Goal: Information Seeking & Learning: Learn about a topic

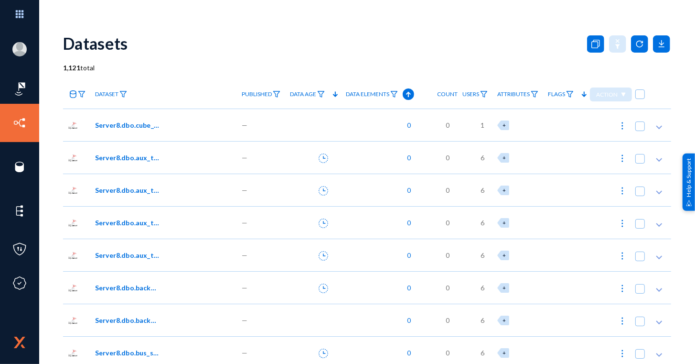
click at [330, 96] on icon at bounding box center [335, 93] width 11 height 11
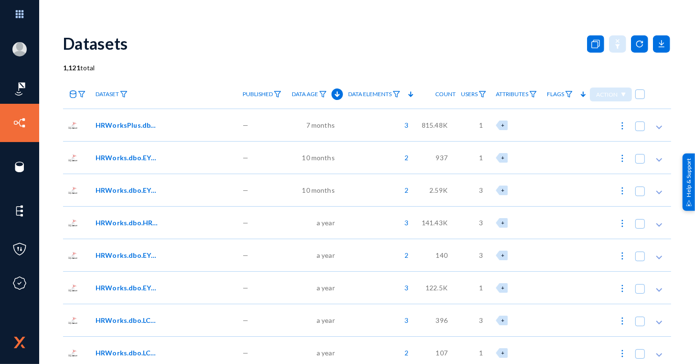
click at [132, 121] on span "HRWorksPlus.dbo.EYS_SendMail" at bounding box center [128, 125] width 65 height 10
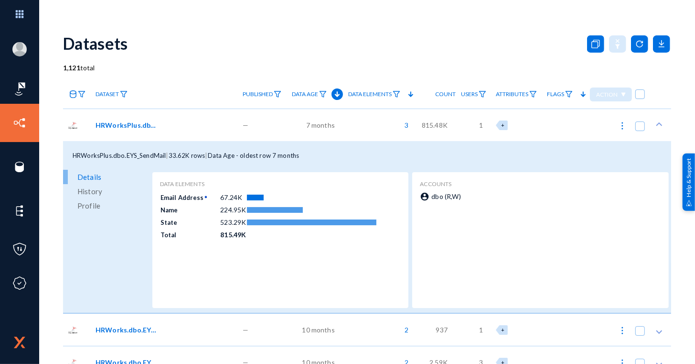
click at [132, 121] on span "HRWorksPlus.dbo.EYS_SendMail" at bounding box center [128, 125] width 65 height 10
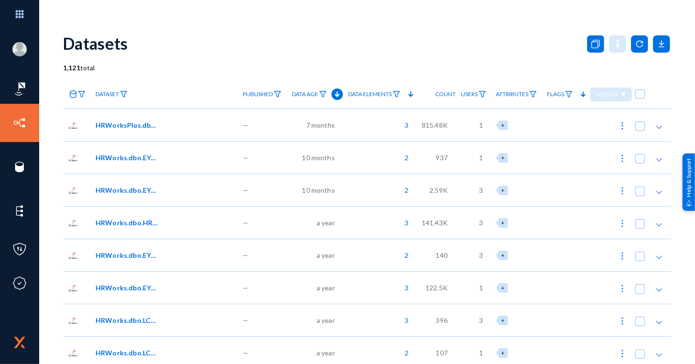
click at [128, 151] on div "HRWorks.dbo.EYS_Request00" at bounding box center [164, 157] width 147 height 32
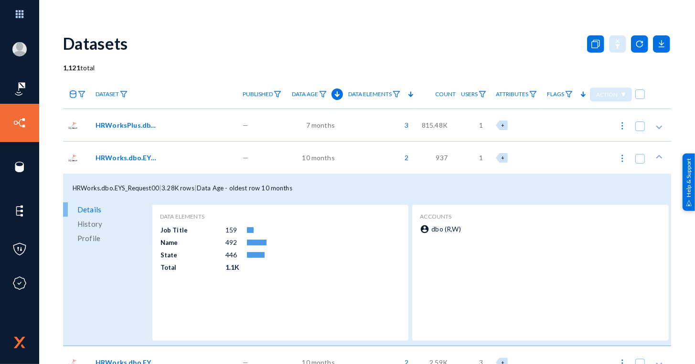
click at [128, 151] on div "HRWorks.dbo.EYS_Request00" at bounding box center [164, 157] width 147 height 32
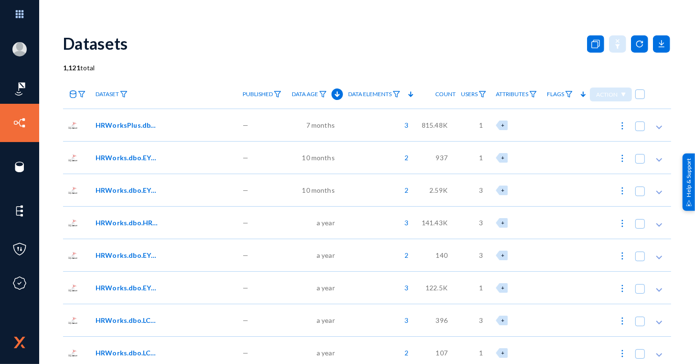
click at [127, 201] on div "HRWorks.dbo.EYS_Request01" at bounding box center [164, 189] width 147 height 32
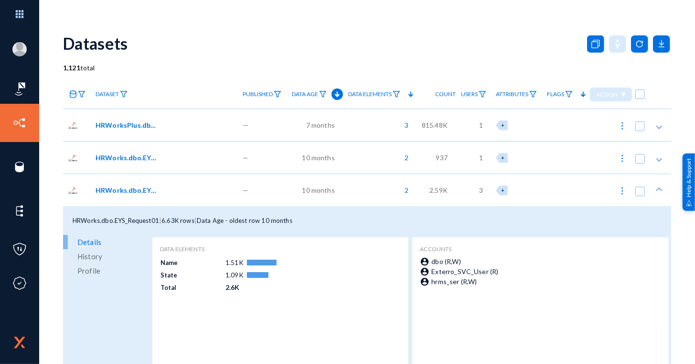
click at [127, 201] on div "HRWorks.dbo.EYS_Request01" at bounding box center [164, 189] width 147 height 32
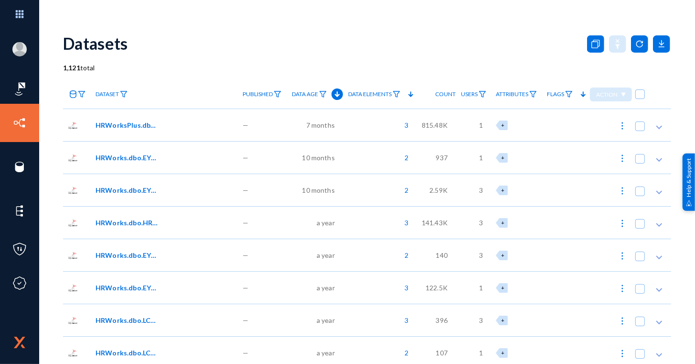
scroll to position [14, 0]
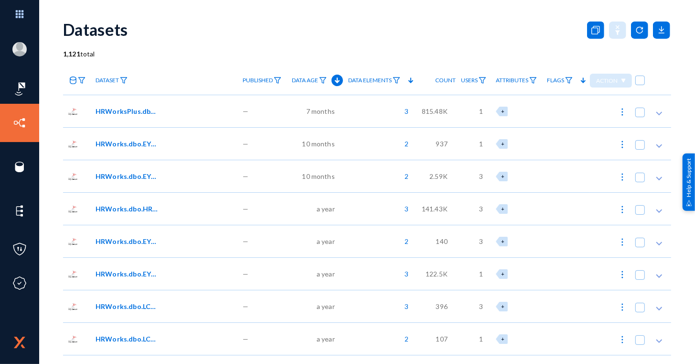
click at [127, 201] on div "HRWorks.dbo.HRW_AlertList" at bounding box center [164, 208] width 147 height 32
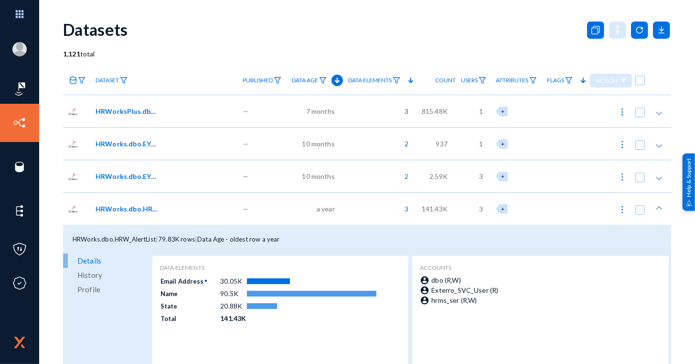
click at [127, 201] on div "HRWorks.dbo.HRW_AlertList" at bounding box center [164, 208] width 147 height 32
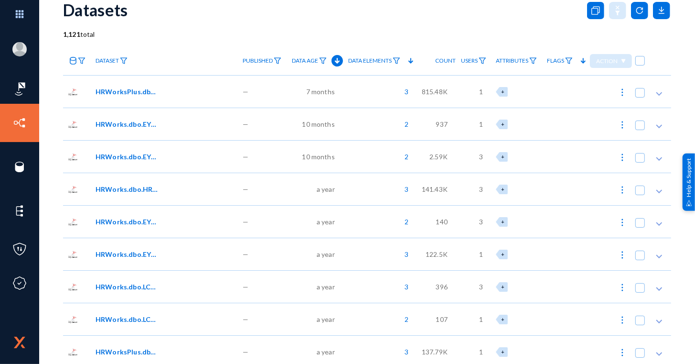
scroll to position [40, 0]
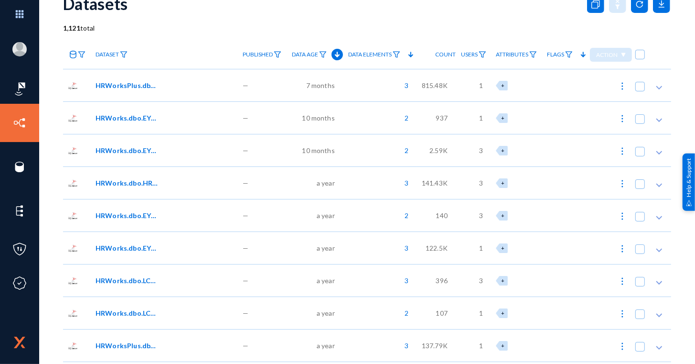
click at [124, 219] on span "HRWorks.dbo.EYS_EmpEntityParamValues" at bounding box center [128, 215] width 65 height 10
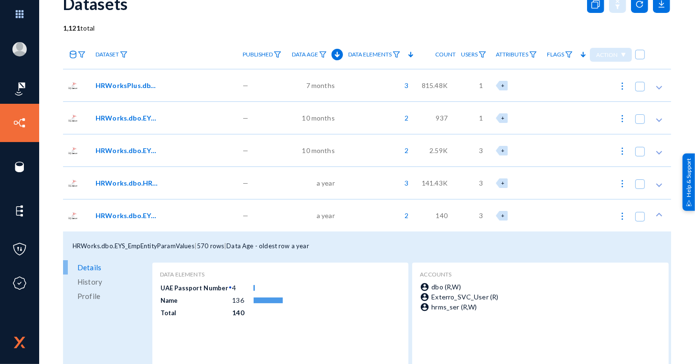
click at [124, 219] on span "HRWorks.dbo.EYS_EmpEntityParamValues" at bounding box center [128, 215] width 65 height 10
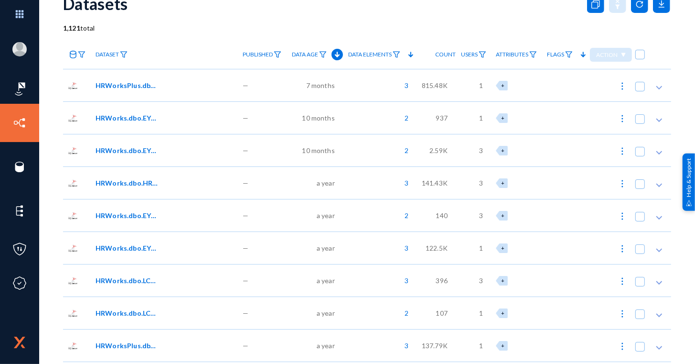
scroll to position [57, 0]
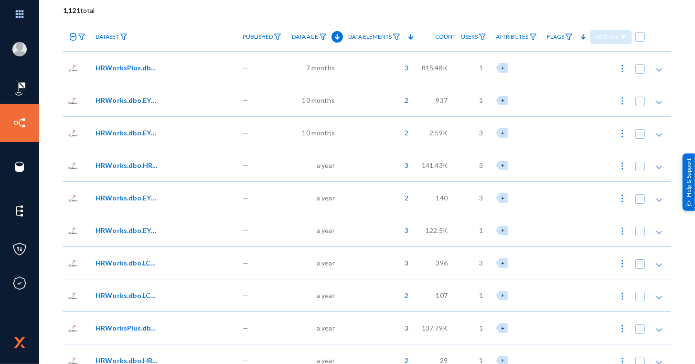
click at [124, 219] on div "HRWorks.dbo.EYS_ApprovalDetails" at bounding box center [164, 230] width 147 height 32
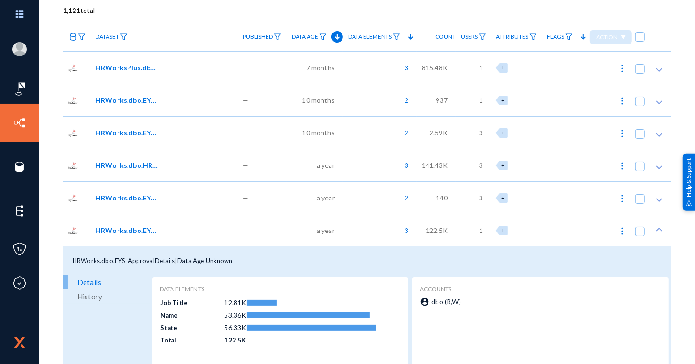
click at [124, 219] on div "HRWorks.dbo.EYS_ApprovalDetails" at bounding box center [164, 230] width 147 height 32
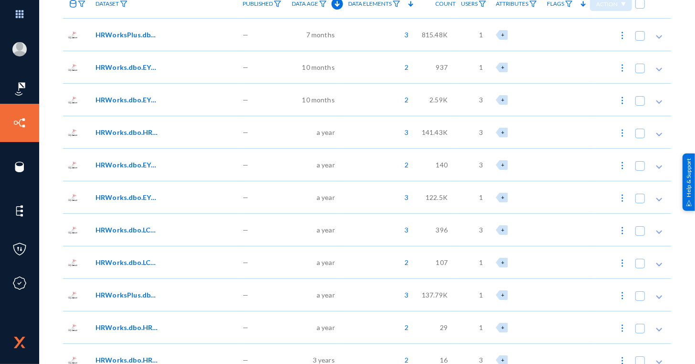
scroll to position [92, 0]
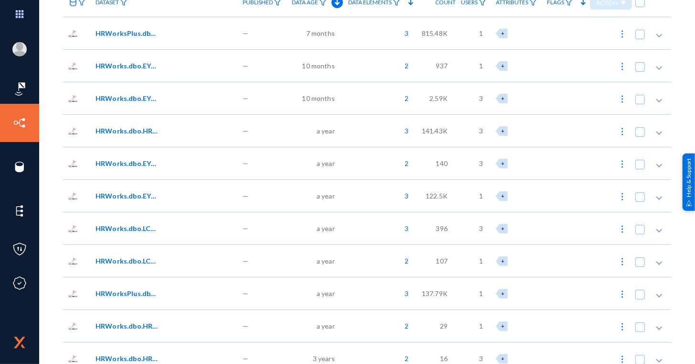
click at [124, 219] on div "HRWorks.dbo.LCM_LetterAndCertificate01" at bounding box center [164, 228] width 147 height 32
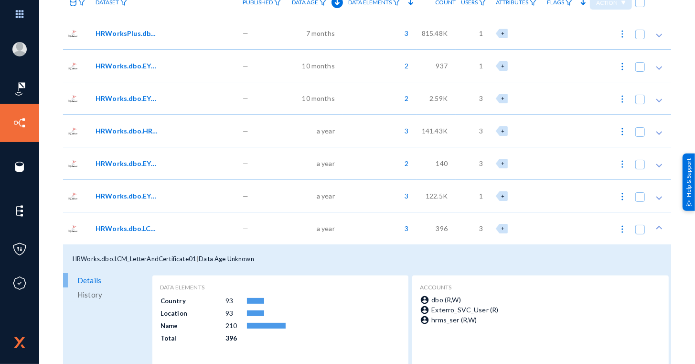
click at [124, 219] on div "HRWorks.dbo.LCM_LetterAndCertificate01" at bounding box center [164, 228] width 147 height 32
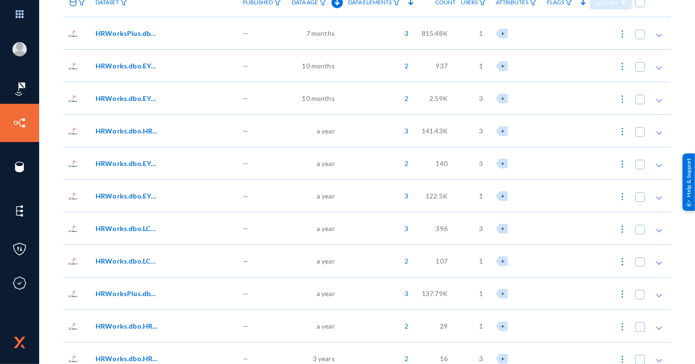
click at [139, 134] on span "HRWorks.dbo.HRW_AlertList" at bounding box center [128, 131] width 65 height 10
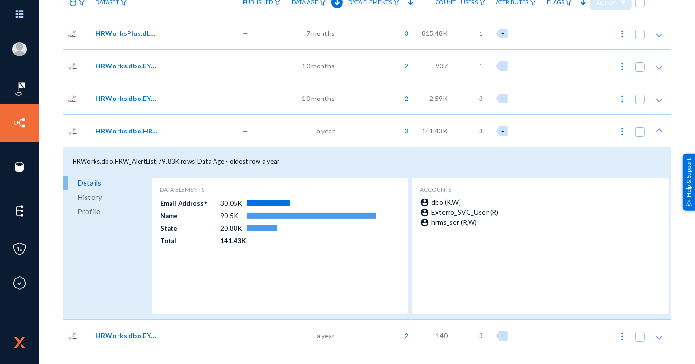
click at [139, 134] on span "HRWorks.dbo.HRW_AlertList" at bounding box center [128, 131] width 65 height 10
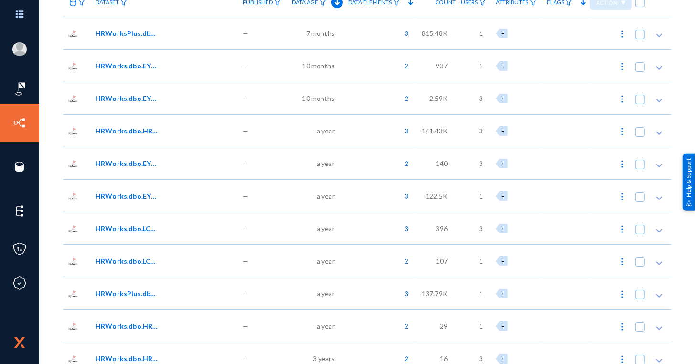
click at [145, 164] on span "HRWorks.dbo.EYS_EmpEntityParamValues" at bounding box center [128, 163] width 65 height 10
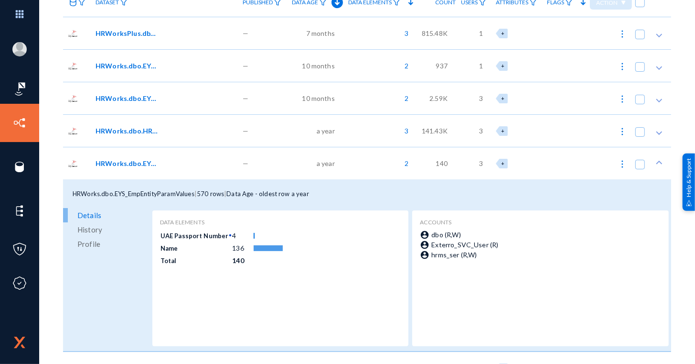
click at [108, 164] on span "HRWorks.dbo.EYS_EmpEntityParamValues" at bounding box center [128, 163] width 65 height 10
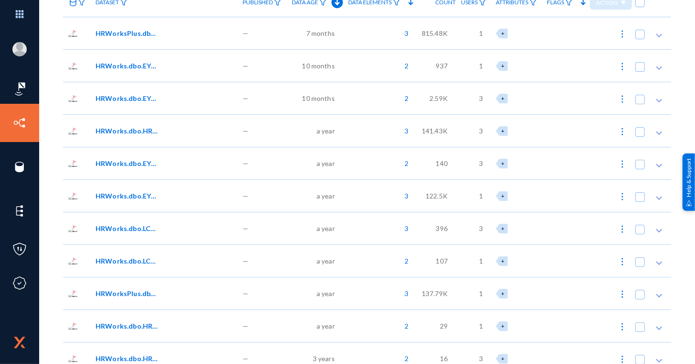
click at [117, 193] on span "HRWorks.dbo.EYS_ApprovalDetails" at bounding box center [128, 196] width 65 height 10
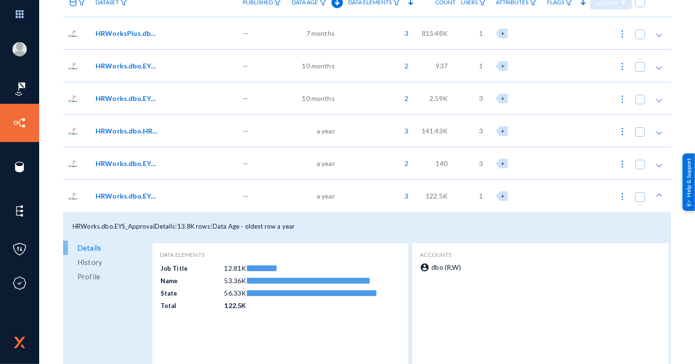
click at [117, 193] on span "HRWorks.dbo.EYS_ApprovalDetails" at bounding box center [128, 196] width 65 height 10
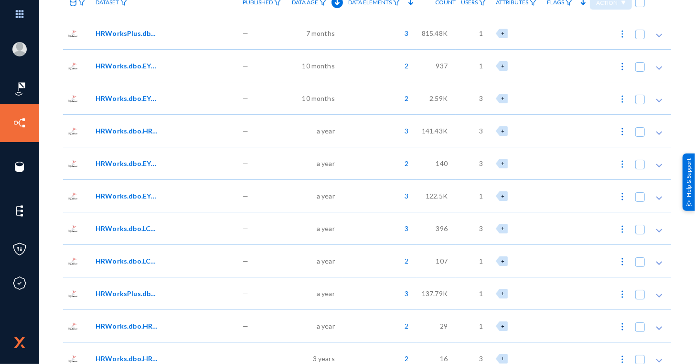
click at [130, 161] on span "HRWorks.dbo.EYS_EmpEntityParamValues" at bounding box center [128, 163] width 65 height 10
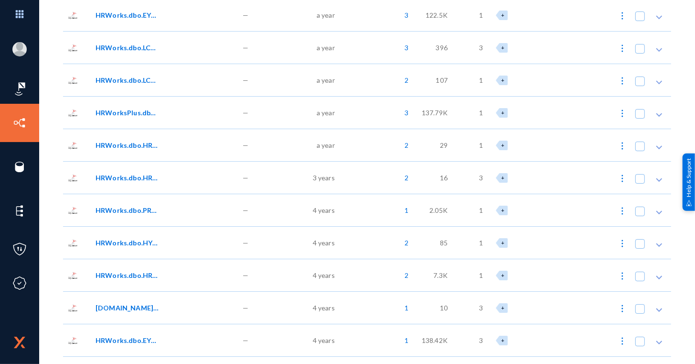
scroll to position [351, 0]
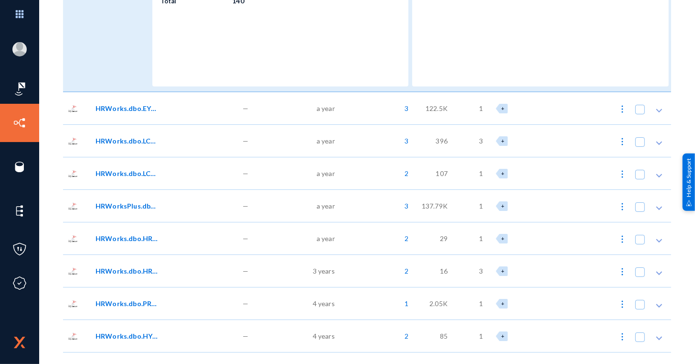
click at [120, 202] on span "HRWorksPlus.dbo.EYS_SendMailArch" at bounding box center [128, 206] width 65 height 10
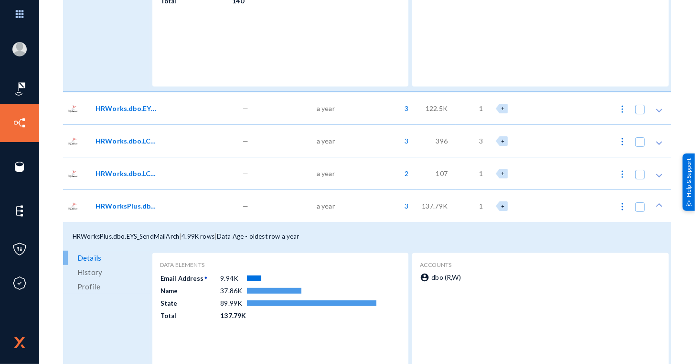
click at [120, 209] on span "HRWorksPlus.dbo.EYS_SendMailArch" at bounding box center [128, 206] width 65 height 10
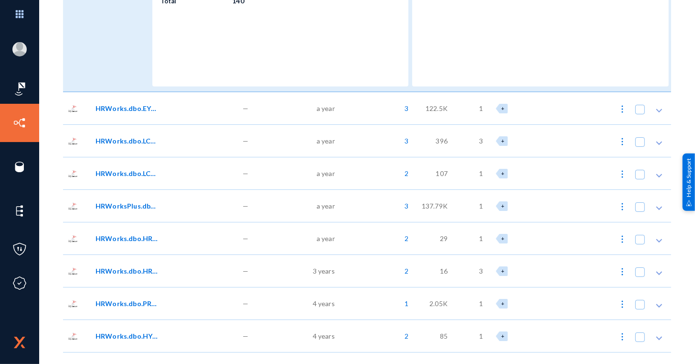
click at [130, 181] on div "HRWorks.dbo.LCM_LetterAndCertificate00" at bounding box center [164, 173] width 147 height 32
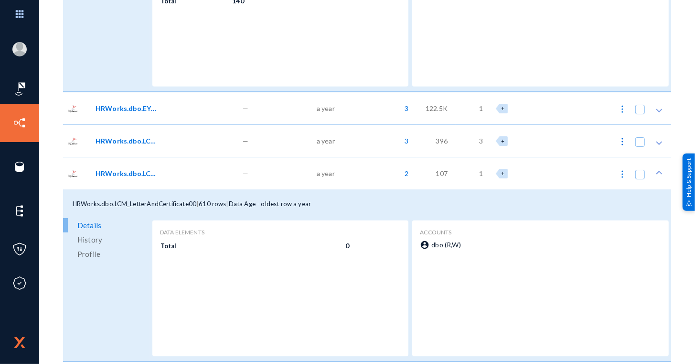
click at [130, 181] on div "HRWorks.dbo.LCM_LetterAndCertificate00" at bounding box center [164, 173] width 147 height 32
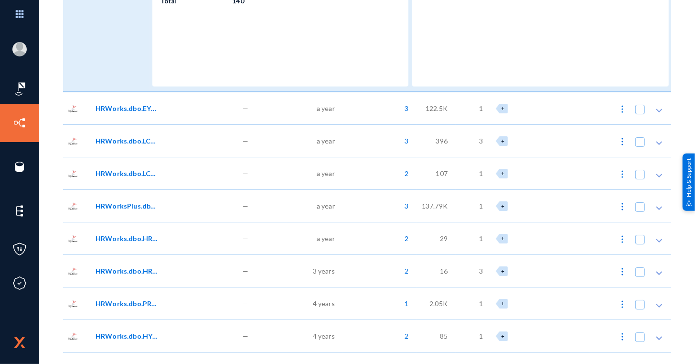
click at [130, 181] on div "HRWorks.dbo.LCM_LetterAndCertificate00" at bounding box center [164, 173] width 147 height 32
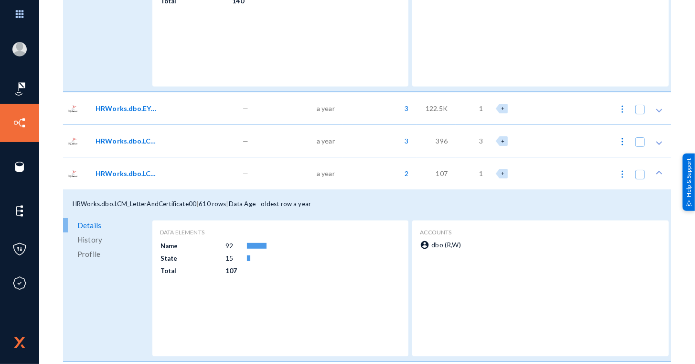
click at [130, 181] on div "HRWorks.dbo.LCM_LetterAndCertificate00" at bounding box center [164, 173] width 147 height 32
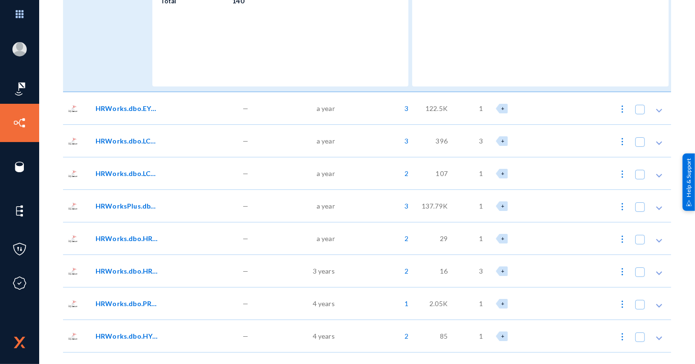
click at [136, 138] on span "HRWorks.dbo.LCM_LetterAndCertificate01" at bounding box center [128, 141] width 65 height 10
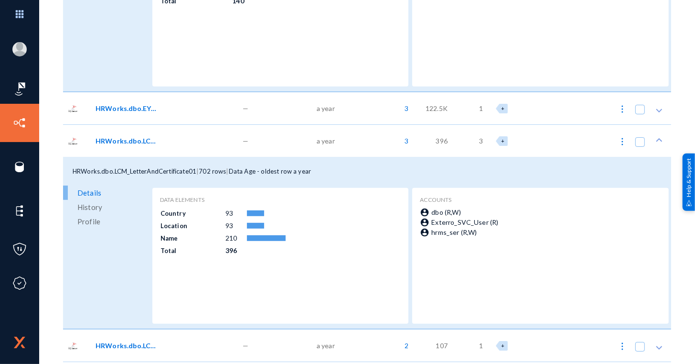
click at [136, 138] on span "HRWorks.dbo.LCM_LetterAndCertificate01" at bounding box center [128, 141] width 65 height 10
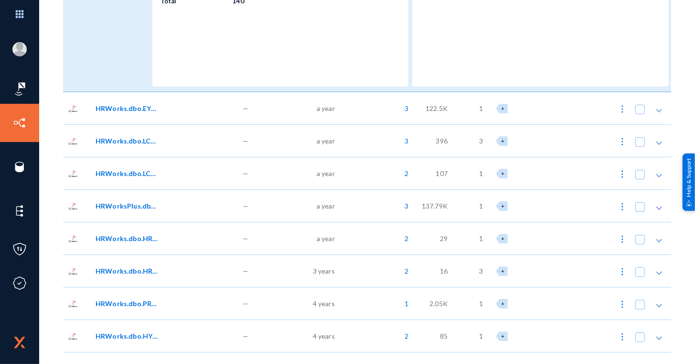
click at [137, 108] on span "HRWorks.dbo.EYS_ApprovalDetails" at bounding box center [128, 108] width 65 height 10
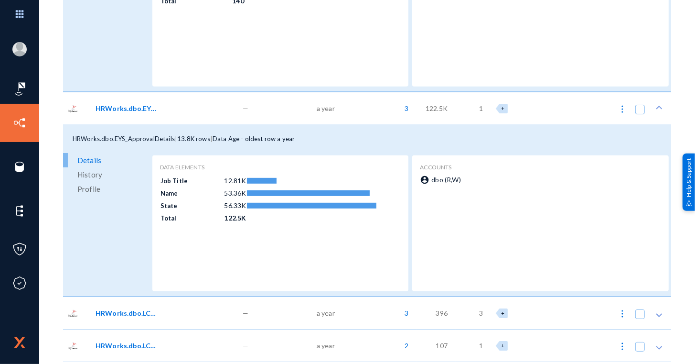
click at [137, 108] on span "HRWorks.dbo.EYS_ApprovalDetails" at bounding box center [128, 108] width 65 height 10
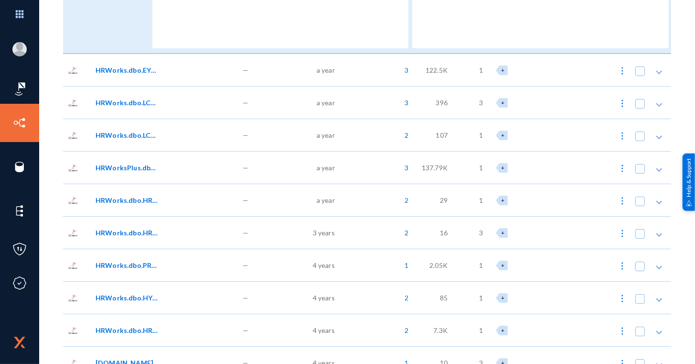
scroll to position [430, 0]
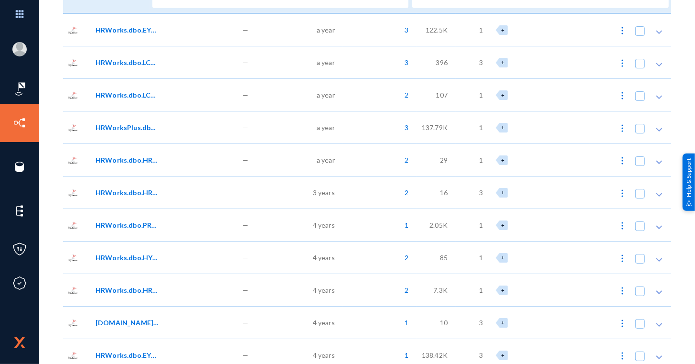
click at [146, 217] on div "HRWorks.dbo.PRL_PayrollSheet06" at bounding box center [164, 224] width 147 height 32
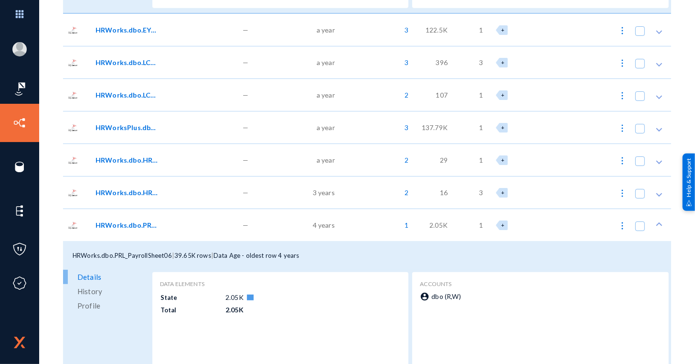
click at [146, 217] on div "HRWorks.dbo.PRL_PayrollSheet06" at bounding box center [164, 224] width 147 height 32
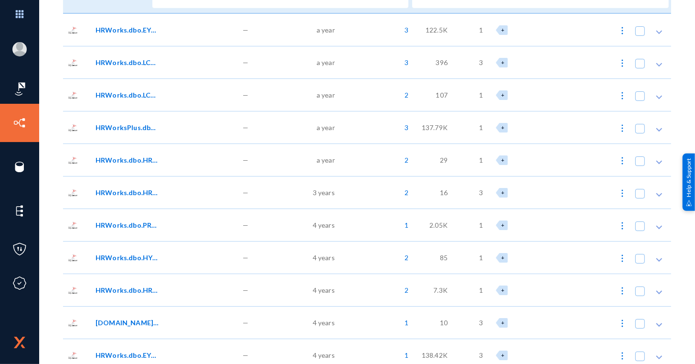
click at [155, 166] on div "HRWorks.dbo.HRW_EmailTemplate" at bounding box center [164, 159] width 147 height 32
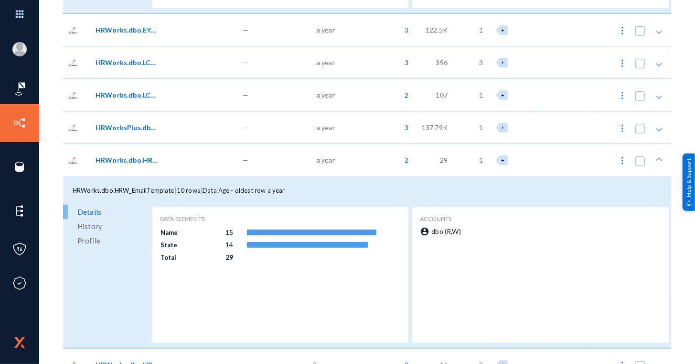
click at [155, 166] on div "HRWorks.dbo.HRW_EmailTemplate" at bounding box center [164, 159] width 147 height 32
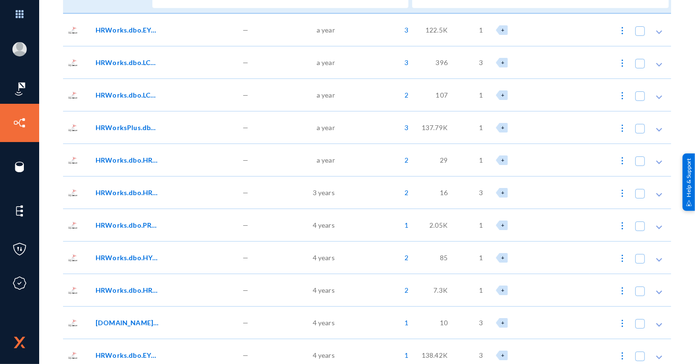
click at [141, 128] on span "HRWorksPlus.dbo.EYS_SendMailArch" at bounding box center [128, 127] width 65 height 10
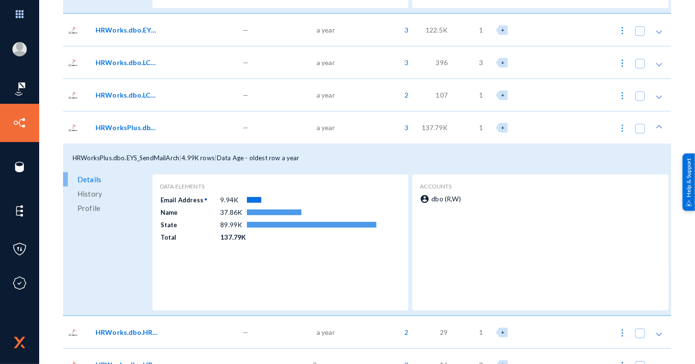
click at [141, 128] on span "HRWorksPlus.dbo.EYS_SendMailArch" at bounding box center [128, 127] width 65 height 10
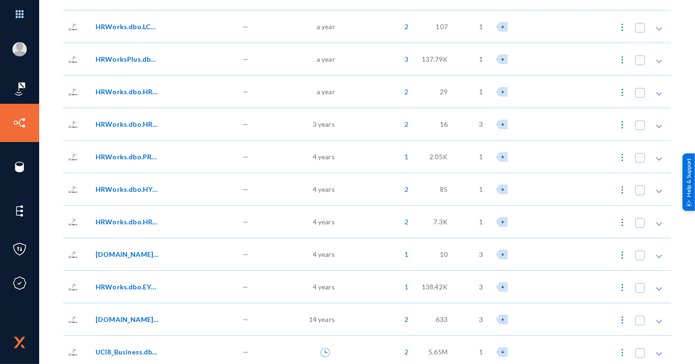
scroll to position [511, 0]
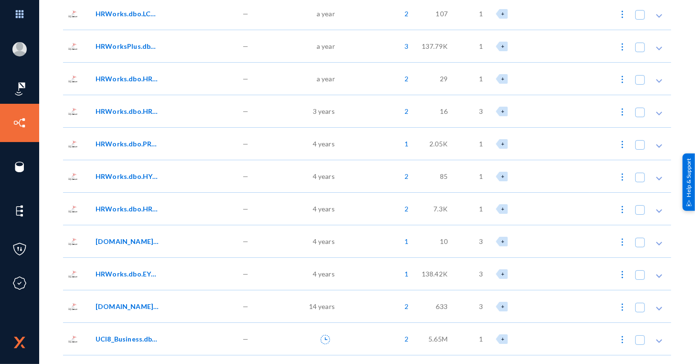
click at [135, 269] on span "HRWorks.dbo.EYS_ActivityLog" at bounding box center [128, 274] width 65 height 10
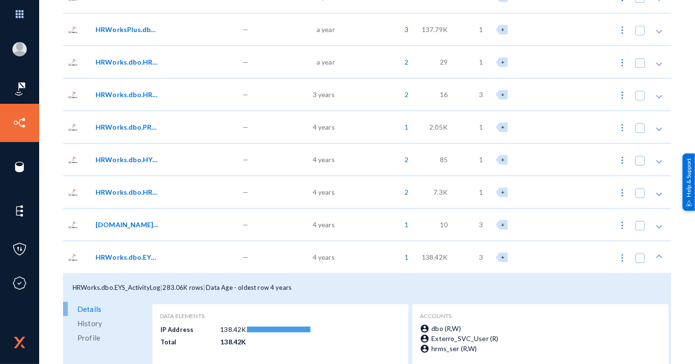
scroll to position [541, 0]
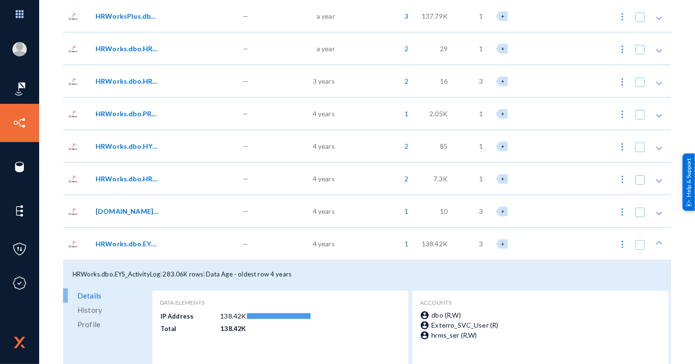
click at [135, 239] on span "HRWorks.dbo.EYS_ActivityLog" at bounding box center [128, 243] width 65 height 10
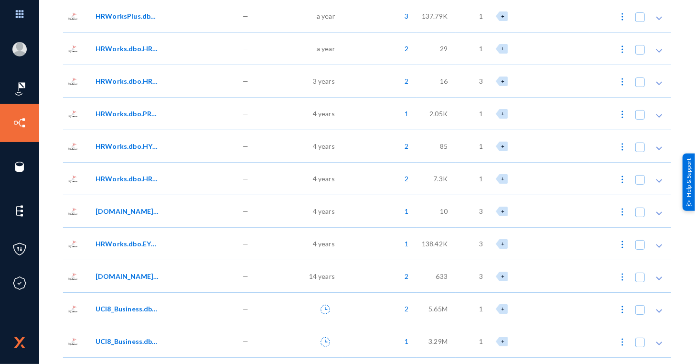
click at [144, 181] on span "HRWorks.dbo.HRW_EmpEntityParamValues" at bounding box center [128, 178] width 65 height 10
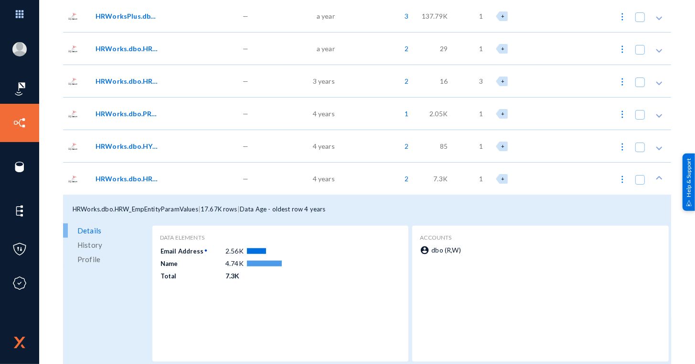
click at [144, 181] on span "HRWorks.dbo.HRW_EmpEntityParamValues" at bounding box center [128, 178] width 65 height 10
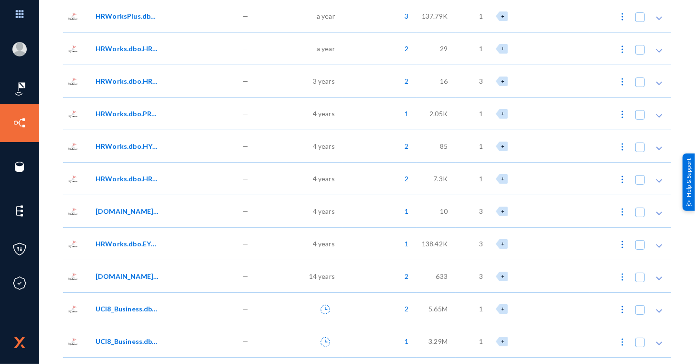
click at [141, 109] on span "HRWorks.dbo.PRL_PayrollSheet06" at bounding box center [128, 113] width 65 height 10
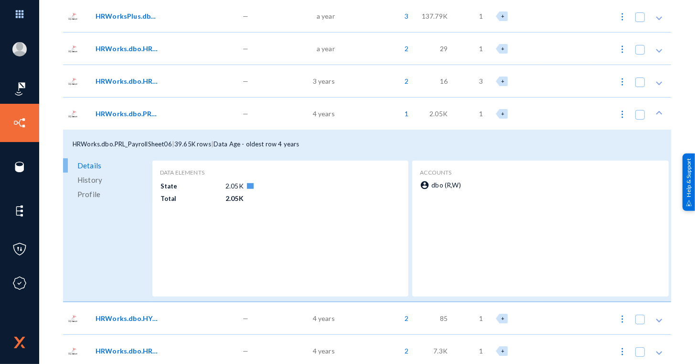
click at [141, 109] on span "HRWorks.dbo.PRL_PayrollSheet06" at bounding box center [128, 113] width 65 height 10
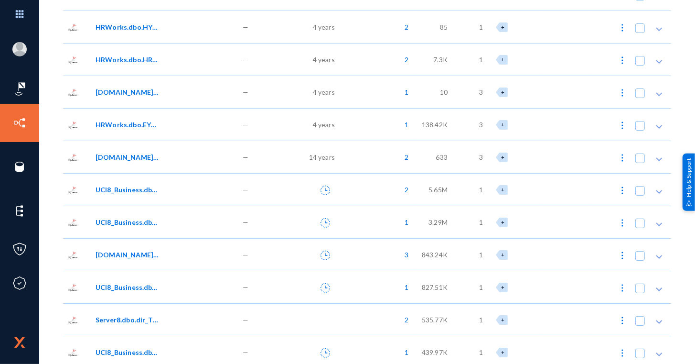
scroll to position [660, 0]
click at [134, 228] on div "UCI8_Business.dbo.XX_CALL" at bounding box center [164, 221] width 147 height 32
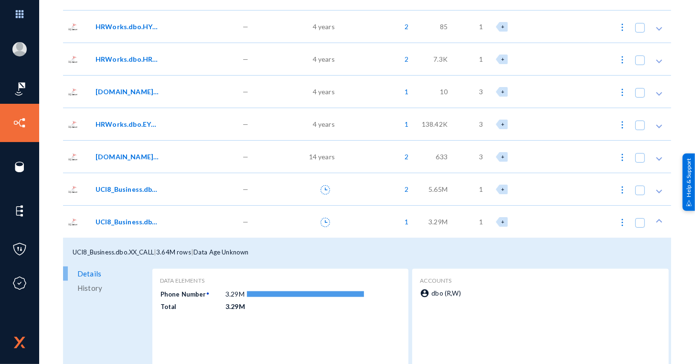
click at [134, 227] on div "UCI8_Business.dbo.XX_CALL" at bounding box center [164, 221] width 147 height 32
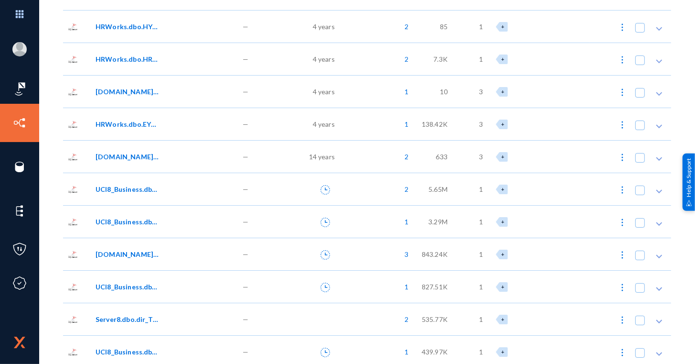
click at [134, 190] on span "UCI8_Business.dbo.XX_IVR_UTILIZATION" at bounding box center [128, 189] width 65 height 10
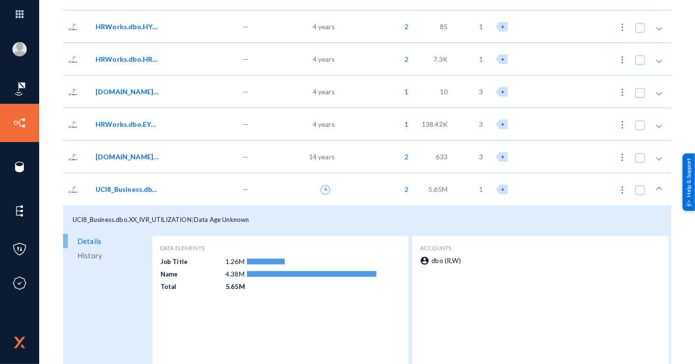
click at [134, 190] on span "UCI8_Business.dbo.XX_IVR_UTILIZATION" at bounding box center [128, 189] width 65 height 10
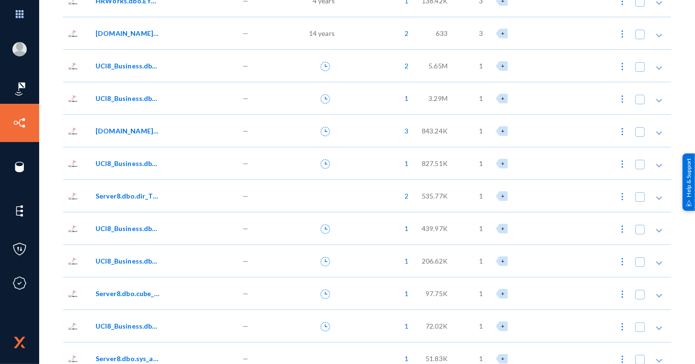
scroll to position [791, 0]
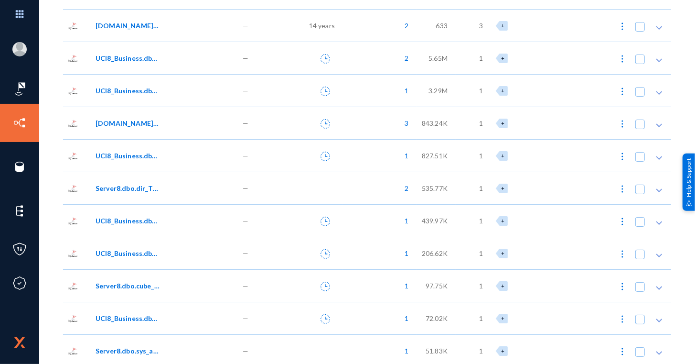
click at [128, 192] on span "Server8.dbo.dir_Test" at bounding box center [128, 188] width 65 height 10
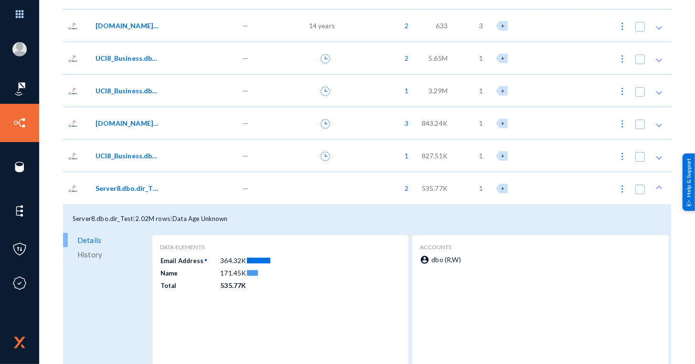
click at [128, 192] on span "Server8.dbo.dir_Test" at bounding box center [128, 188] width 65 height 10
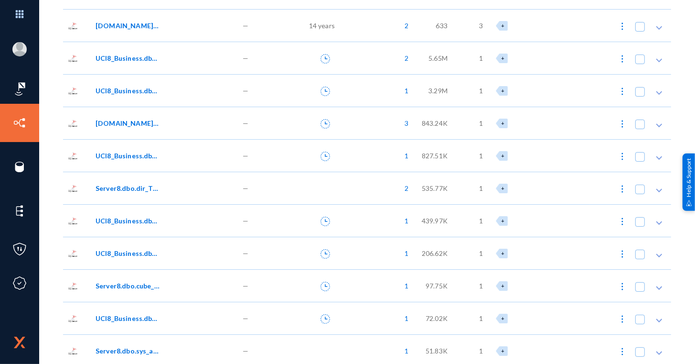
click at [132, 232] on div "UCI8_Business.dbo.ActionLogs" at bounding box center [164, 220] width 147 height 32
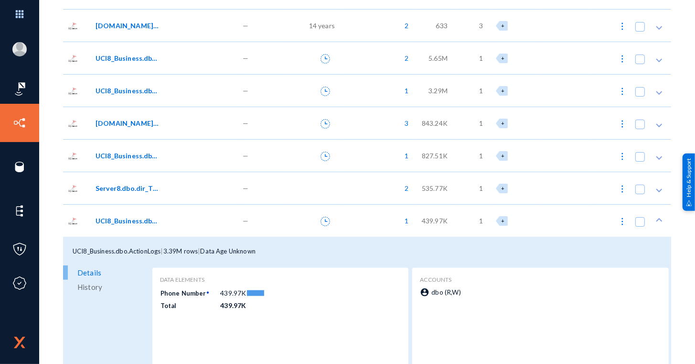
click at [132, 232] on div "UCI8_Business.dbo.ActionLogs" at bounding box center [164, 220] width 147 height 32
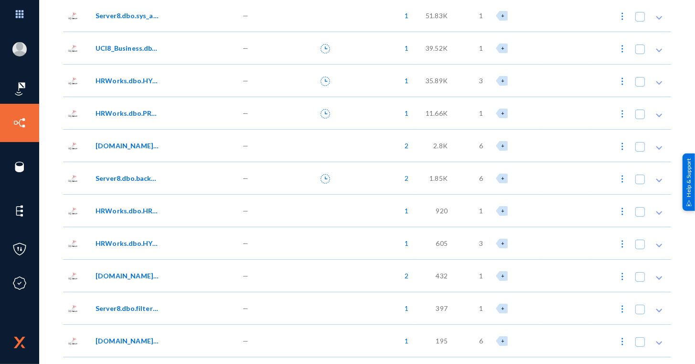
scroll to position [1125, 0]
click at [140, 196] on div "HRWorks.dbo.HRW_Picture" at bounding box center [164, 211] width 147 height 32
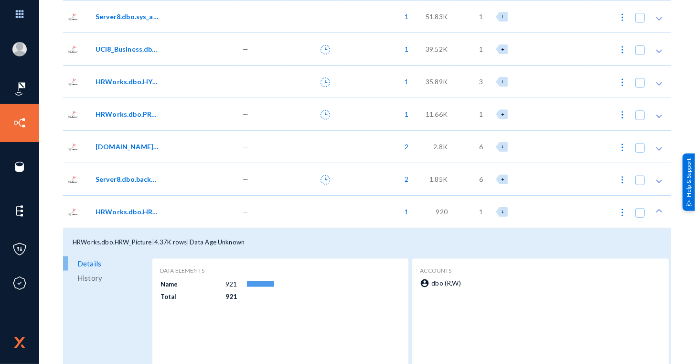
click at [146, 213] on span "HRWorks.dbo.HRW_Picture" at bounding box center [128, 211] width 65 height 10
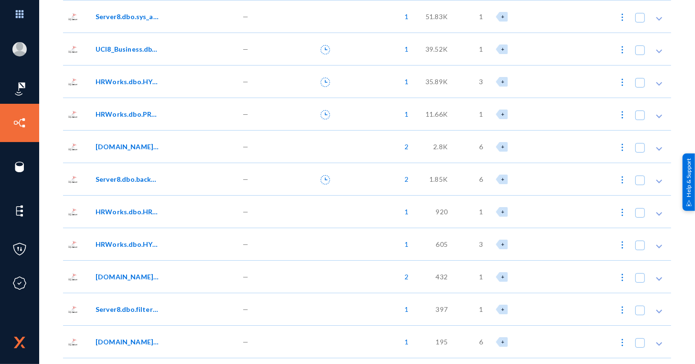
click at [135, 246] on span "HRWorks.dbo.HYS_AppParam" at bounding box center [128, 244] width 65 height 10
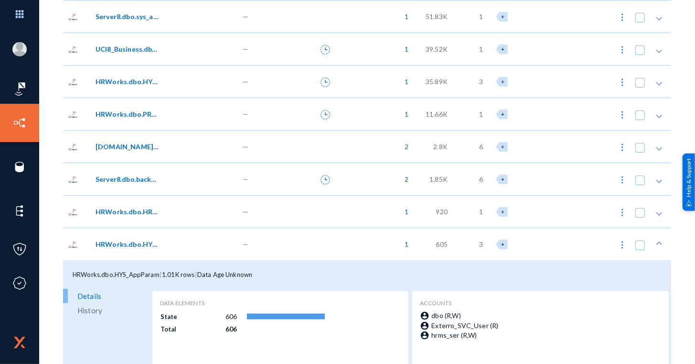
click at [135, 246] on span "HRWorks.dbo.HYS_AppParam" at bounding box center [128, 244] width 65 height 10
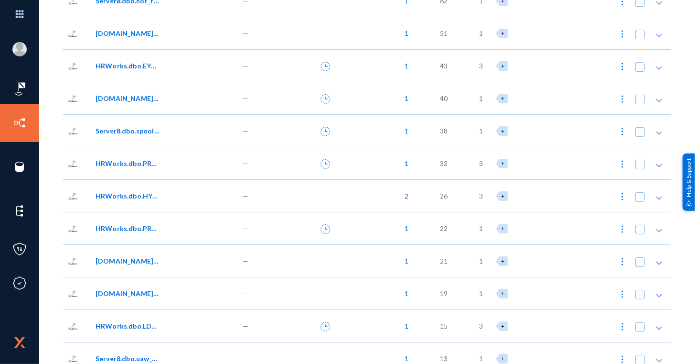
scroll to position [1598, 0]
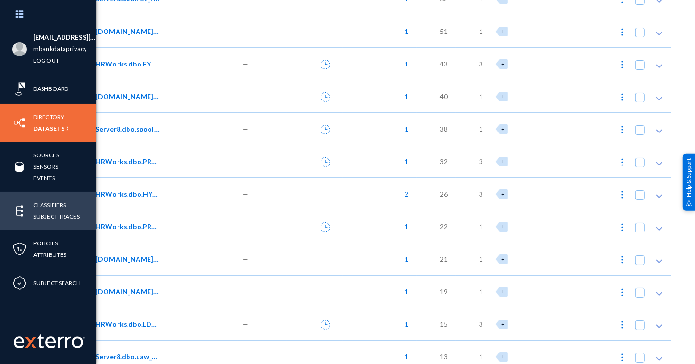
drag, startPoint x: 51, startPoint y: 203, endPoint x: 75, endPoint y: 196, distance: 24.8
click at [51, 203] on link "Classifiers" at bounding box center [49, 204] width 32 height 11
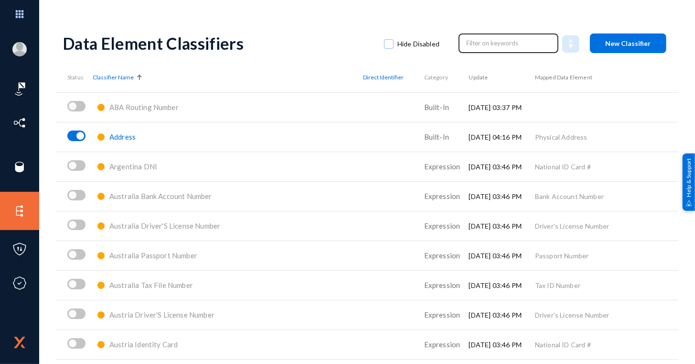
click at [467, 42] on input "text" at bounding box center [509, 43] width 84 height 14
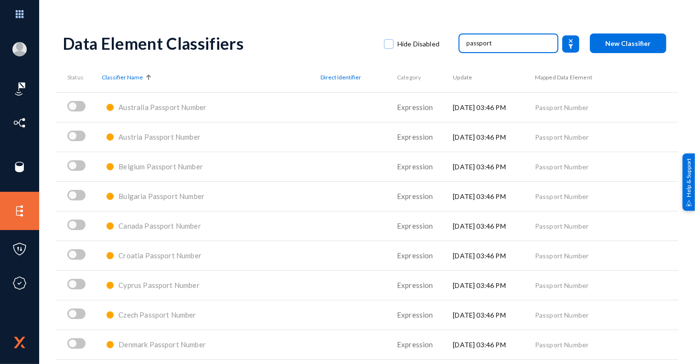
type input "passport"
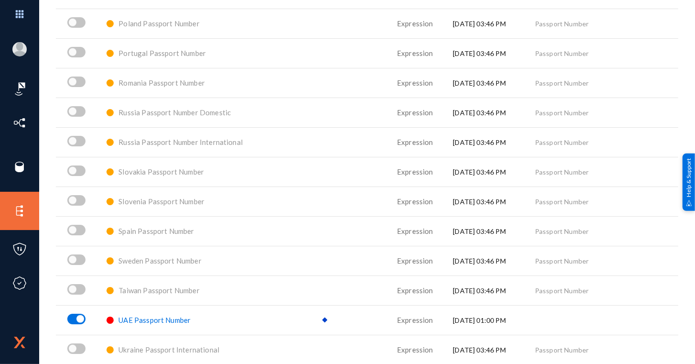
scroll to position [825, 0]
click at [161, 323] on span "UAE Passport Number" at bounding box center [155, 319] width 72 height 9
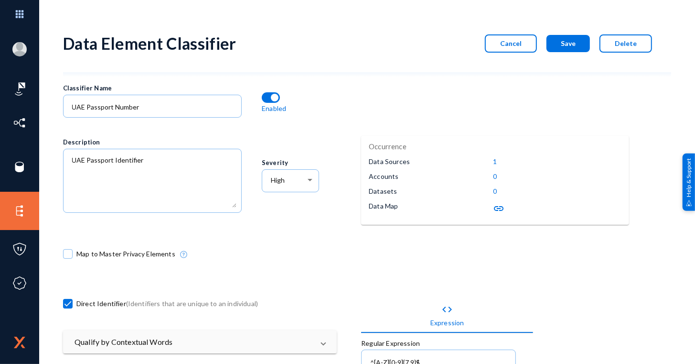
click at [493, 162] on p "1" at bounding box center [495, 161] width 4 height 10
click at [528, 39] on button "Cancel" at bounding box center [511, 43] width 52 height 18
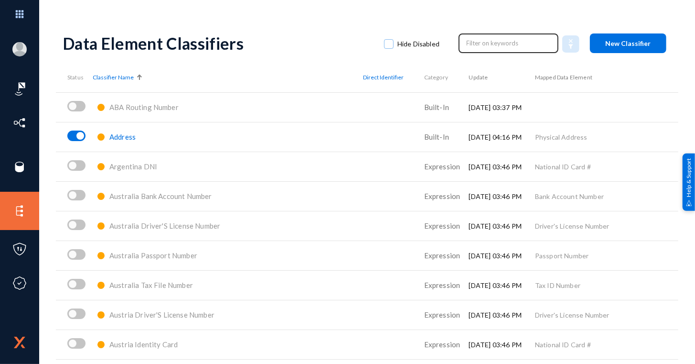
click at [469, 51] on div at bounding box center [509, 43] width 86 height 15
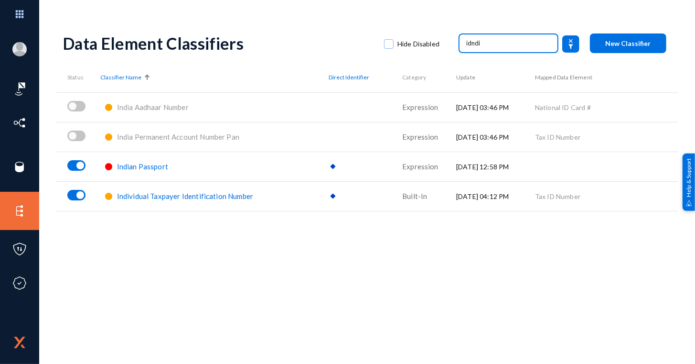
type input "idndi"
click at [129, 162] on span "Indian Passport" at bounding box center [142, 166] width 51 height 9
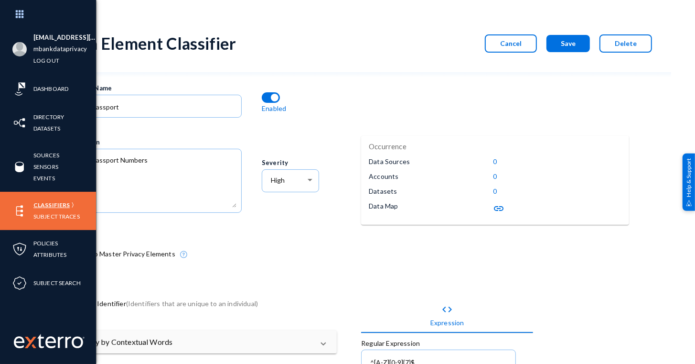
click at [41, 203] on link "Classifiers" at bounding box center [51, 204] width 36 height 11
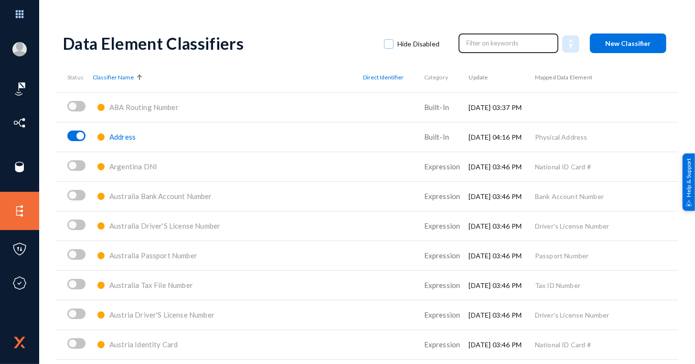
click at [467, 34] on div at bounding box center [509, 42] width 100 height 21
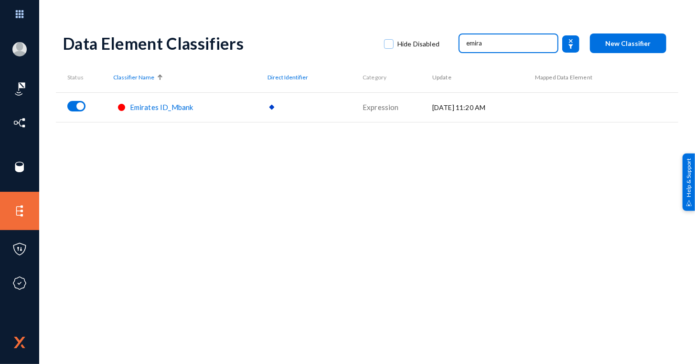
type input "emira"
click at [172, 114] on div "Emirates ID_Mbank" at bounding box center [190, 107] width 155 height 17
click at [172, 108] on span "Emirates ID_Mbank" at bounding box center [162, 107] width 64 height 9
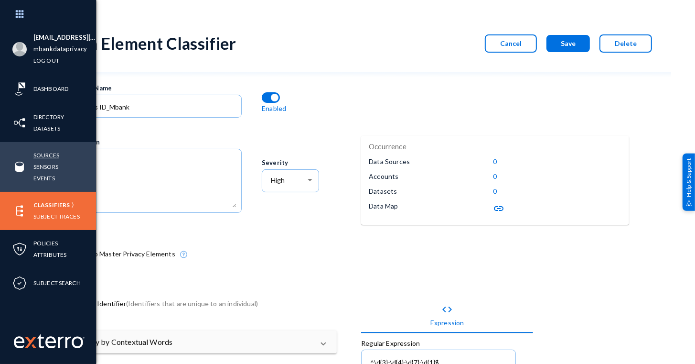
click at [40, 156] on link "Sources" at bounding box center [46, 155] width 26 height 11
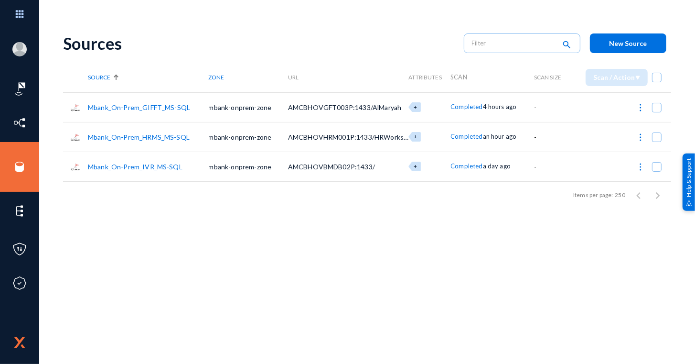
click at [126, 137] on link "Mbank_On-Prem_HRMS_MS-SQL" at bounding box center [139, 137] width 102 height 8
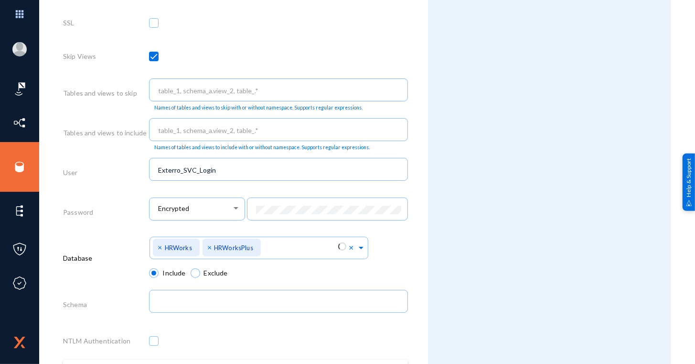
scroll to position [398, 0]
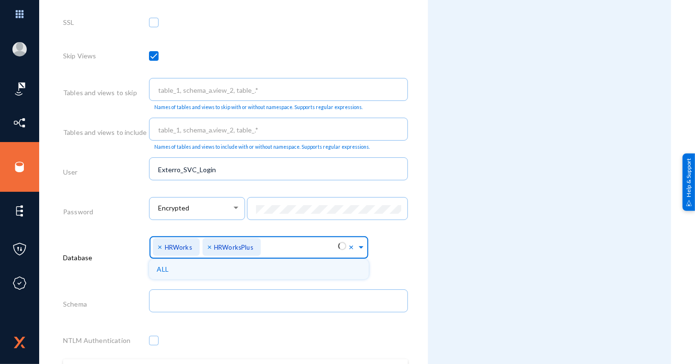
click at [306, 246] on input "text" at bounding box center [301, 249] width 75 height 9
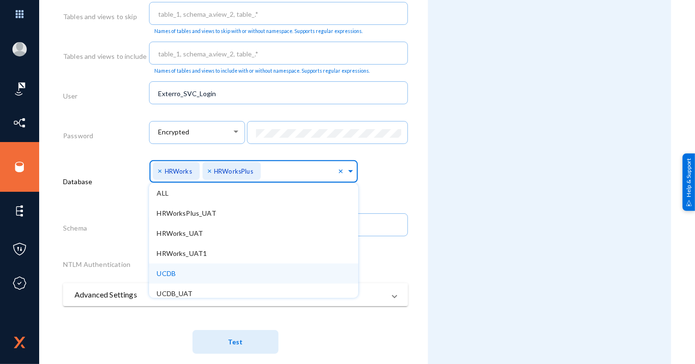
scroll to position [26, 0]
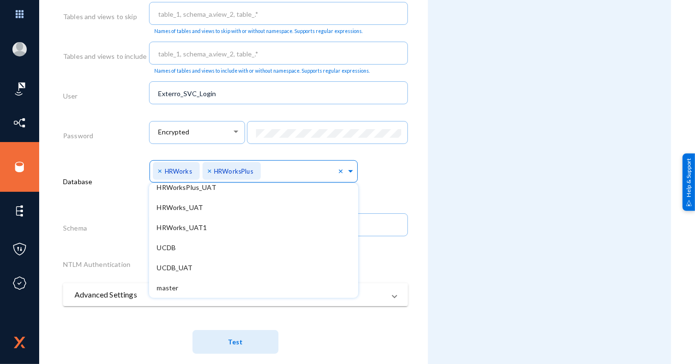
click at [332, 348] on span "Test" at bounding box center [235, 346] width 345 height 33
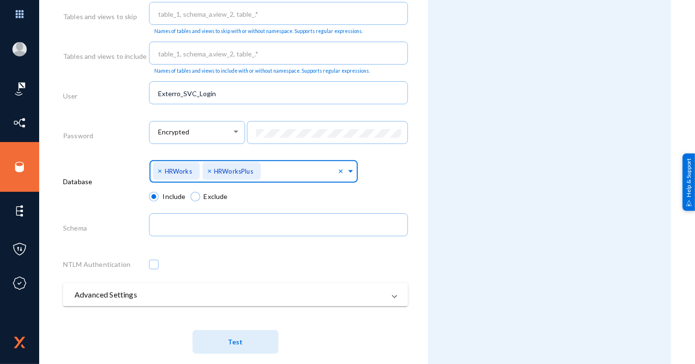
click at [294, 172] on input "text" at bounding box center [301, 173] width 75 height 9
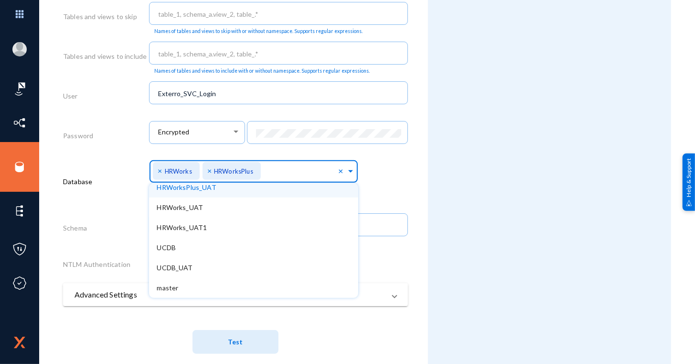
scroll to position [25, 0]
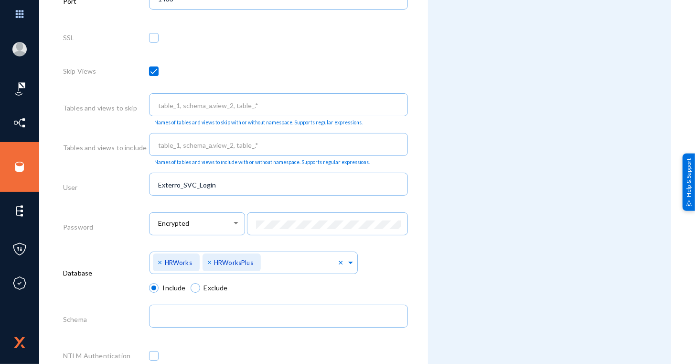
scroll to position [396, 0]
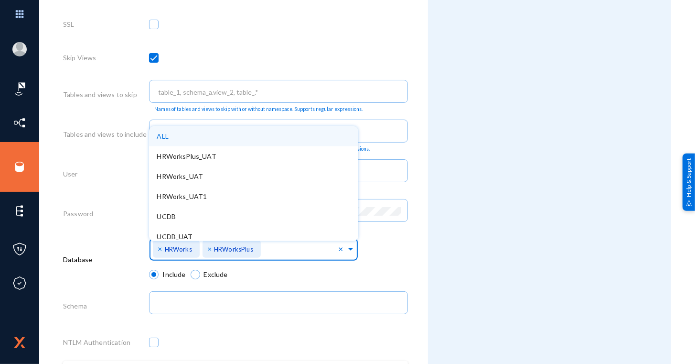
click at [322, 244] on div at bounding box center [301, 250] width 75 height 16
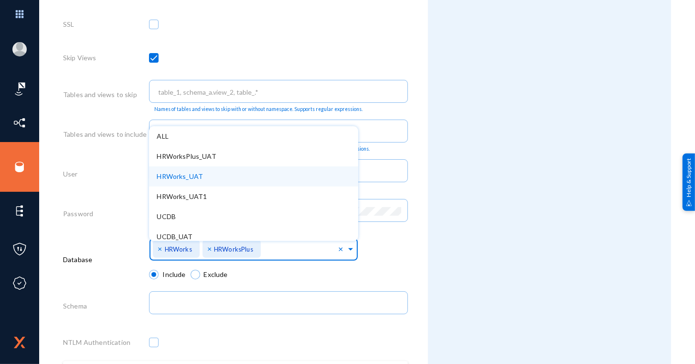
scroll to position [26, 0]
